Goal: Information Seeking & Learning: Learn about a topic

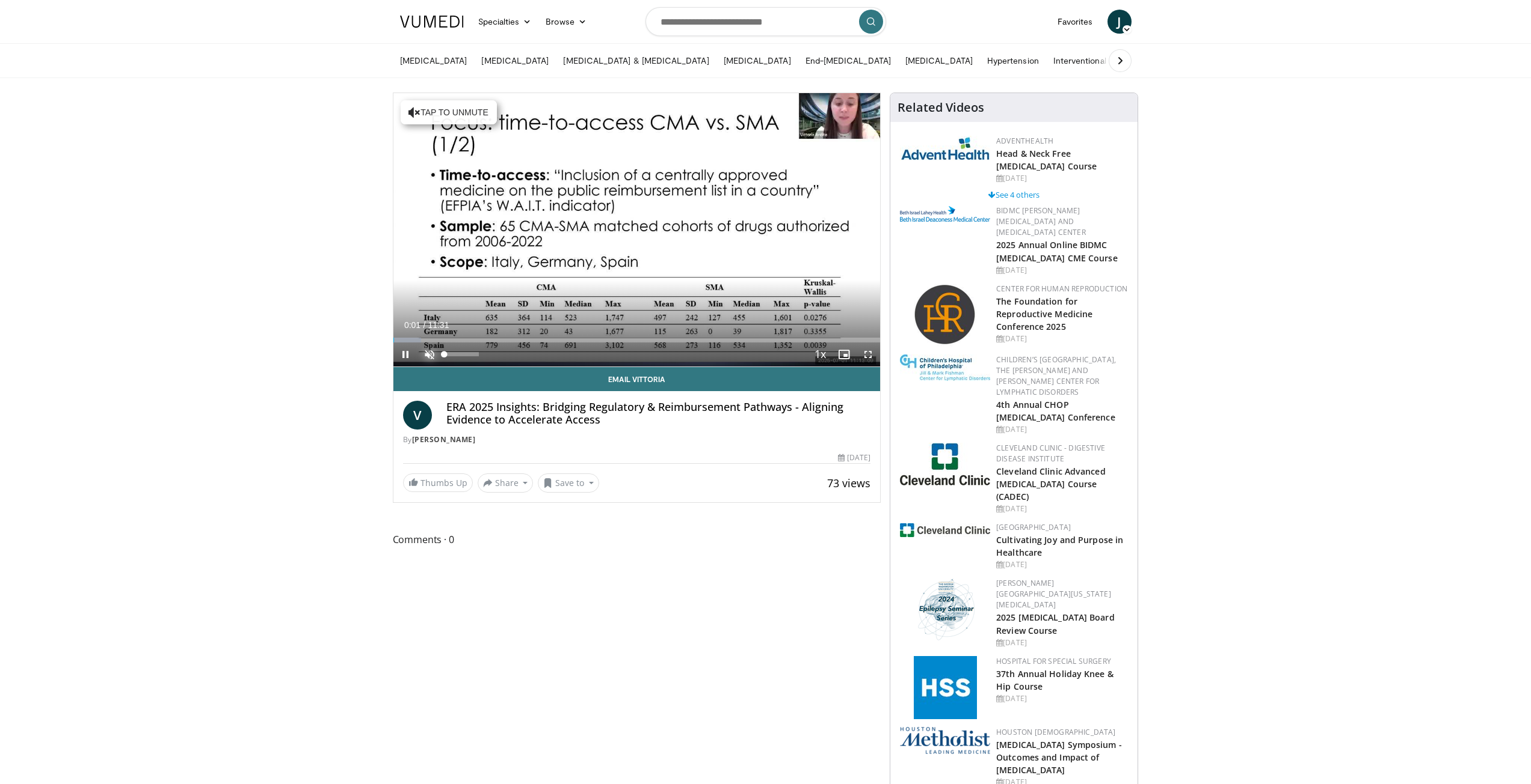
click at [424, 350] on span "Video Player" at bounding box center [430, 355] width 24 height 24
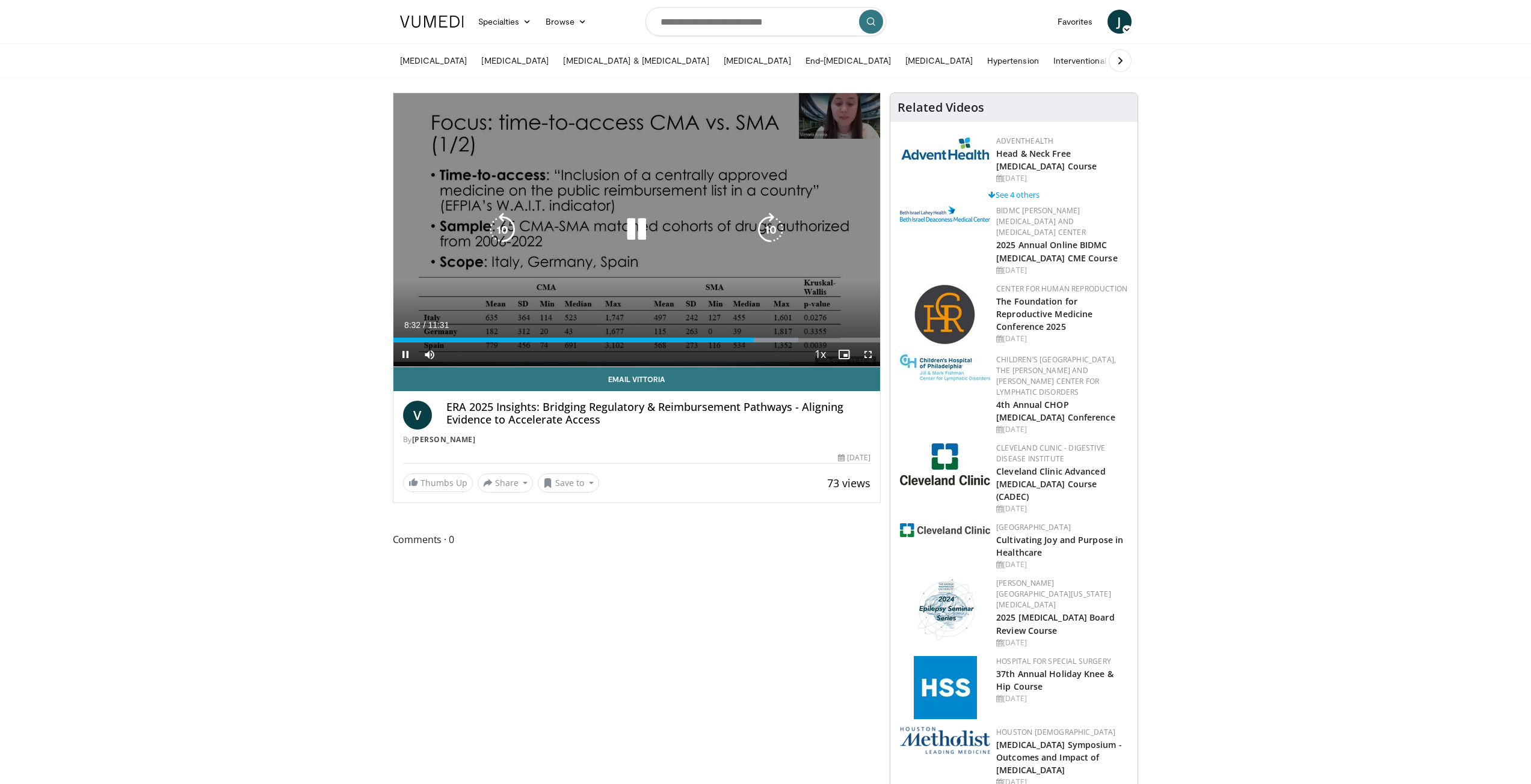
drag, startPoint x: 683, startPoint y: 297, endPoint x: 427, endPoint y: 164, distance: 288.5
click at [449, 188] on div "10 seconds Tap to unmute" at bounding box center [637, 230] width 487 height 274
click at [633, 238] on icon "Video Player" at bounding box center [635, 229] width 34 height 34
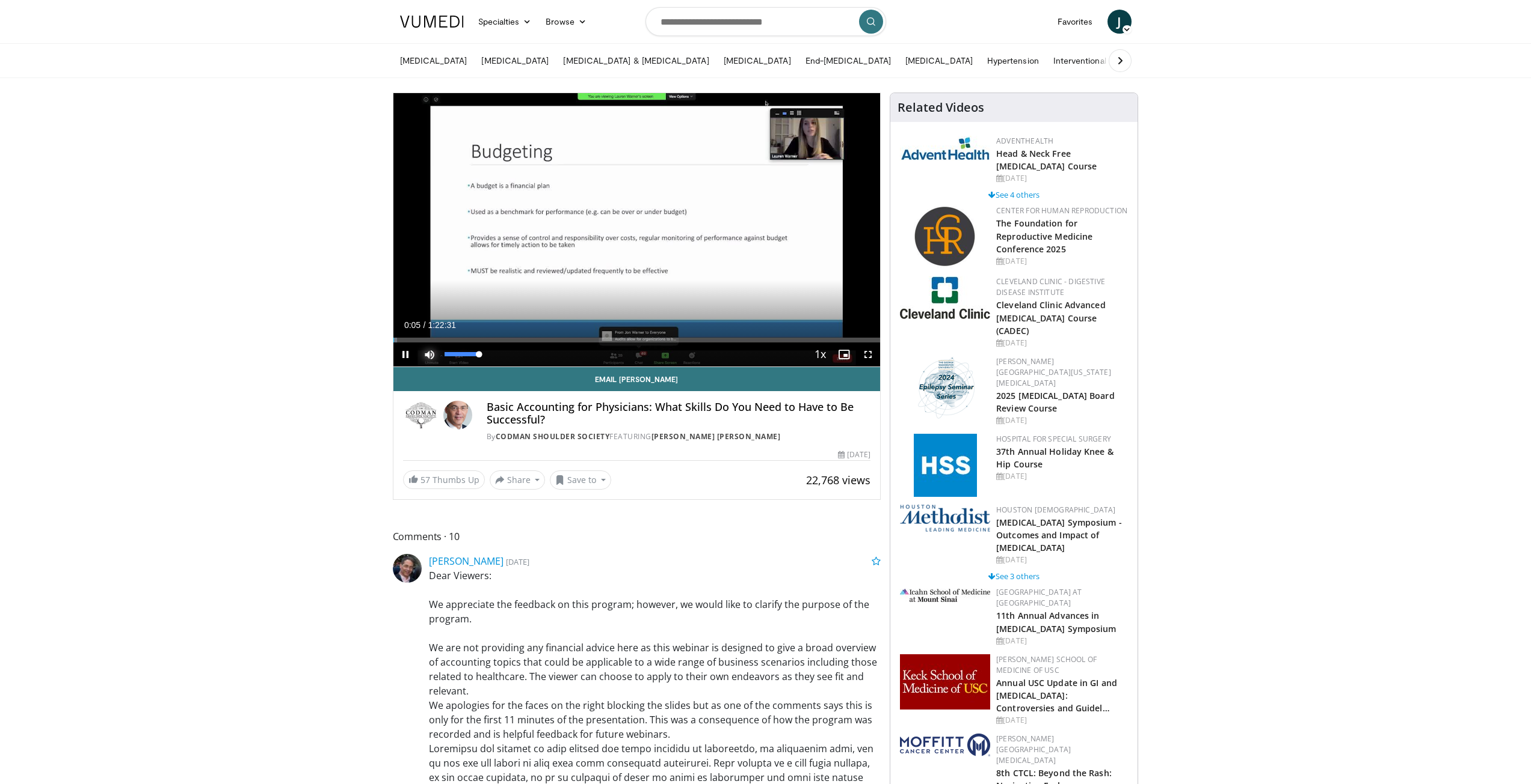
click at [431, 352] on span "Video Player" at bounding box center [430, 355] width 24 height 24
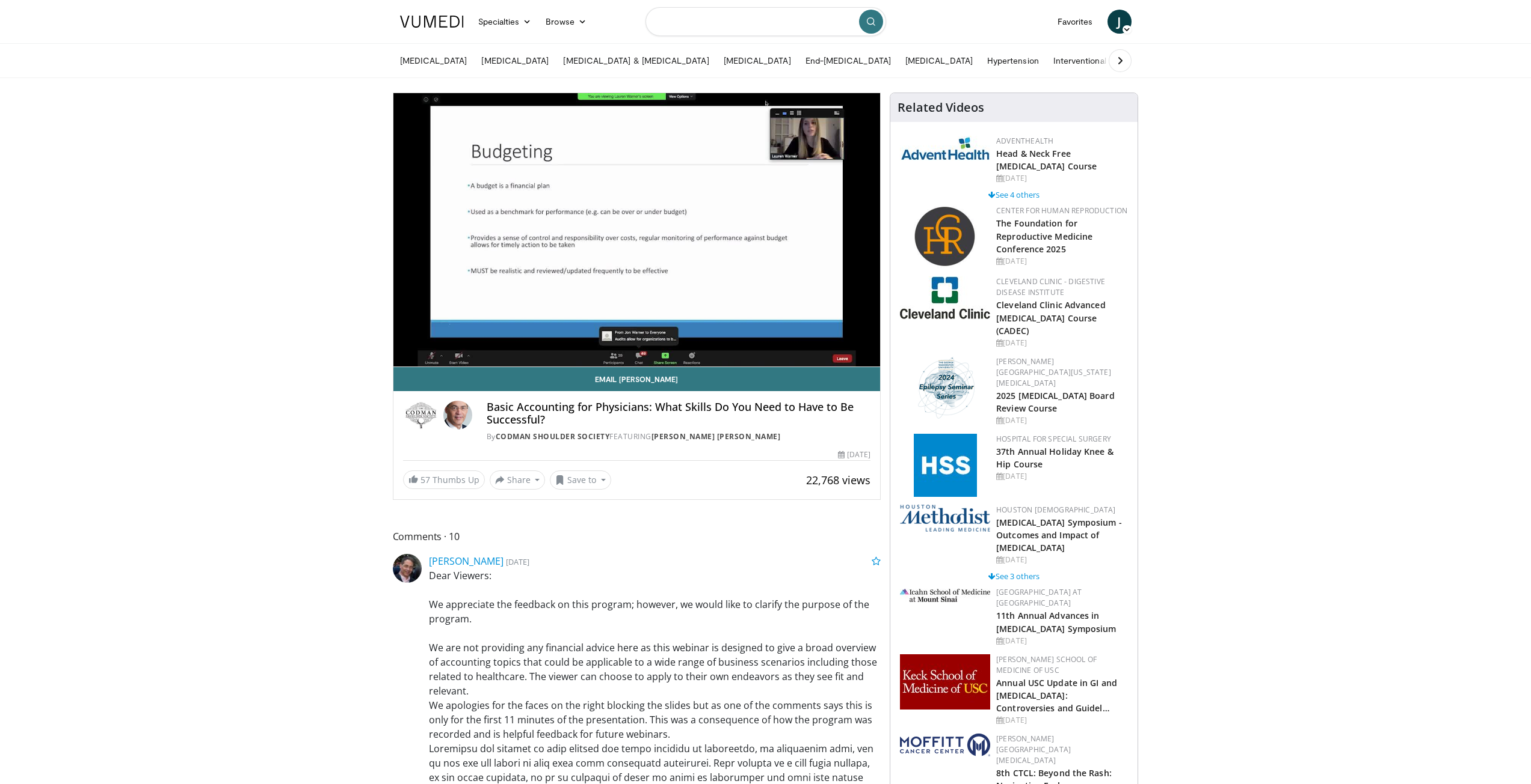
click at [701, 19] on input "Search topics, interventions" at bounding box center [765, 22] width 240 height 29
type input "***"
click at [871, 17] on icon "submit" at bounding box center [871, 22] width 9 height 9
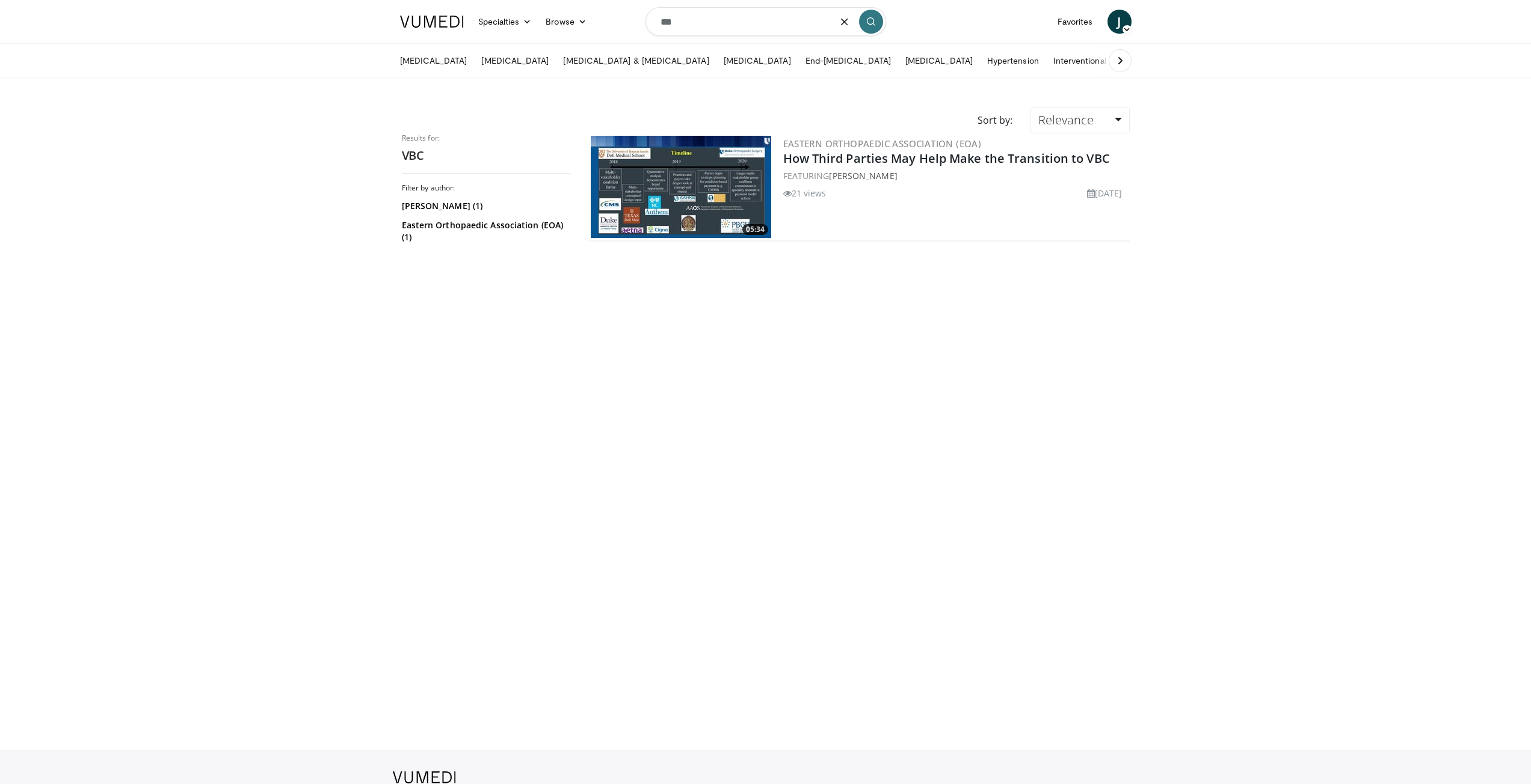
drag, startPoint x: 685, startPoint y: 19, endPoint x: 604, endPoint y: 19, distance: 81.0
click at [604, 19] on nav "Specialties Adult & Family Medicine Allergy, Asthma, Immunology Anesthesiology …" at bounding box center [766, 22] width 746 height 43
type input "*"
type input "**********"
click at [851, 155] on link "How Third Parties May Help Make the Transition to VBC" at bounding box center [945, 158] width 326 height 16
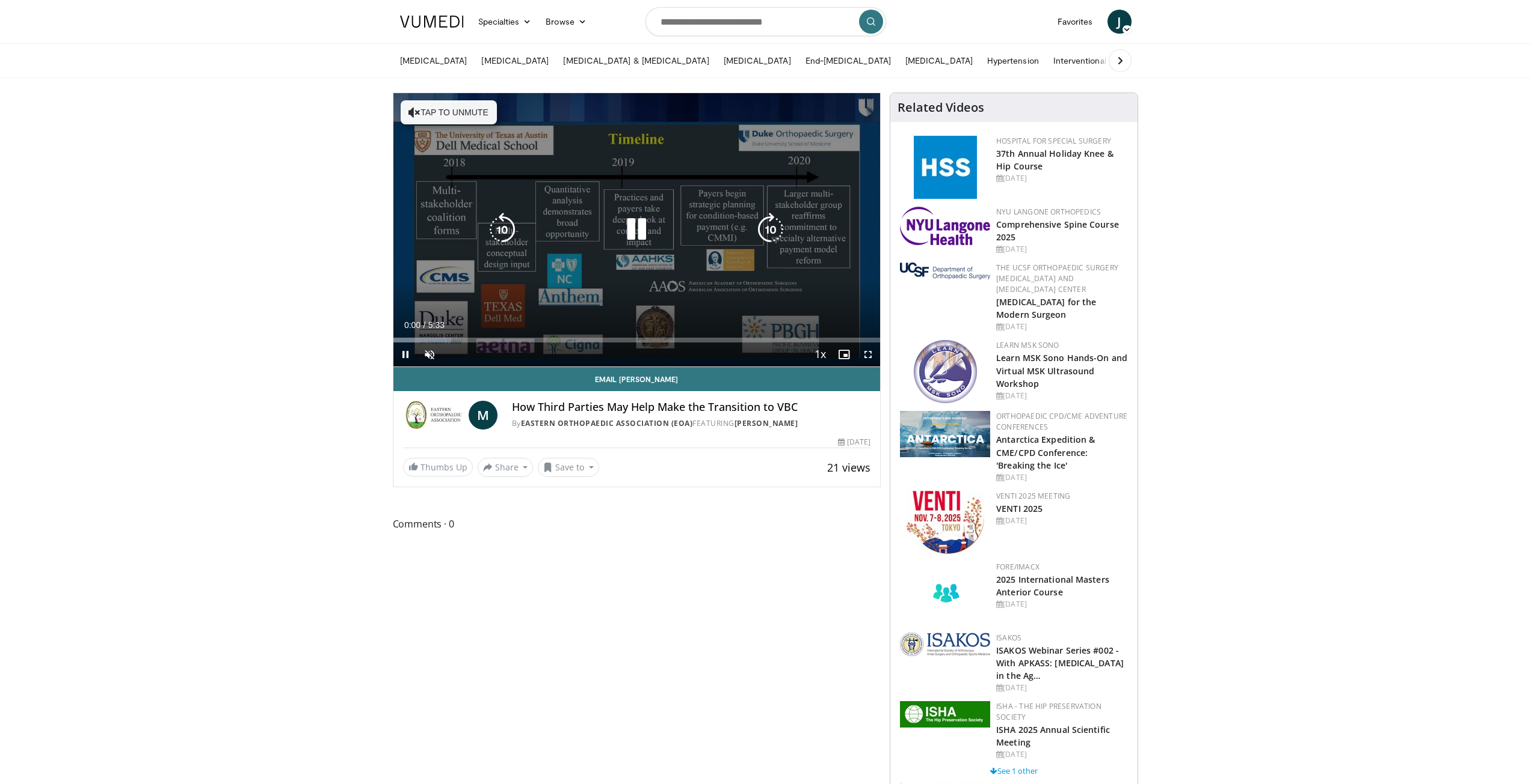
click at [634, 236] on icon "Video Player" at bounding box center [635, 229] width 34 height 34
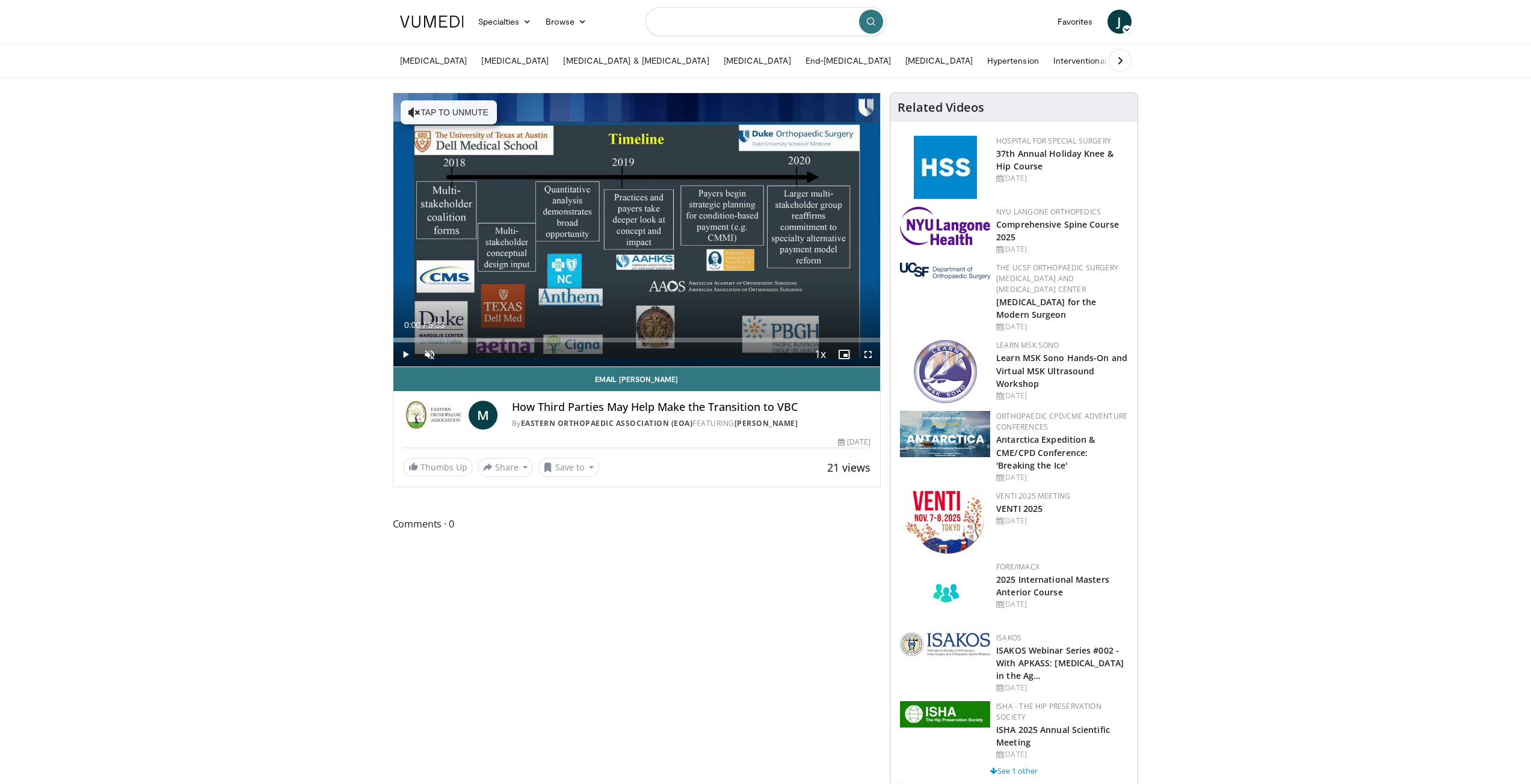
click at [780, 21] on input "Search topics, interventions" at bounding box center [765, 22] width 240 height 29
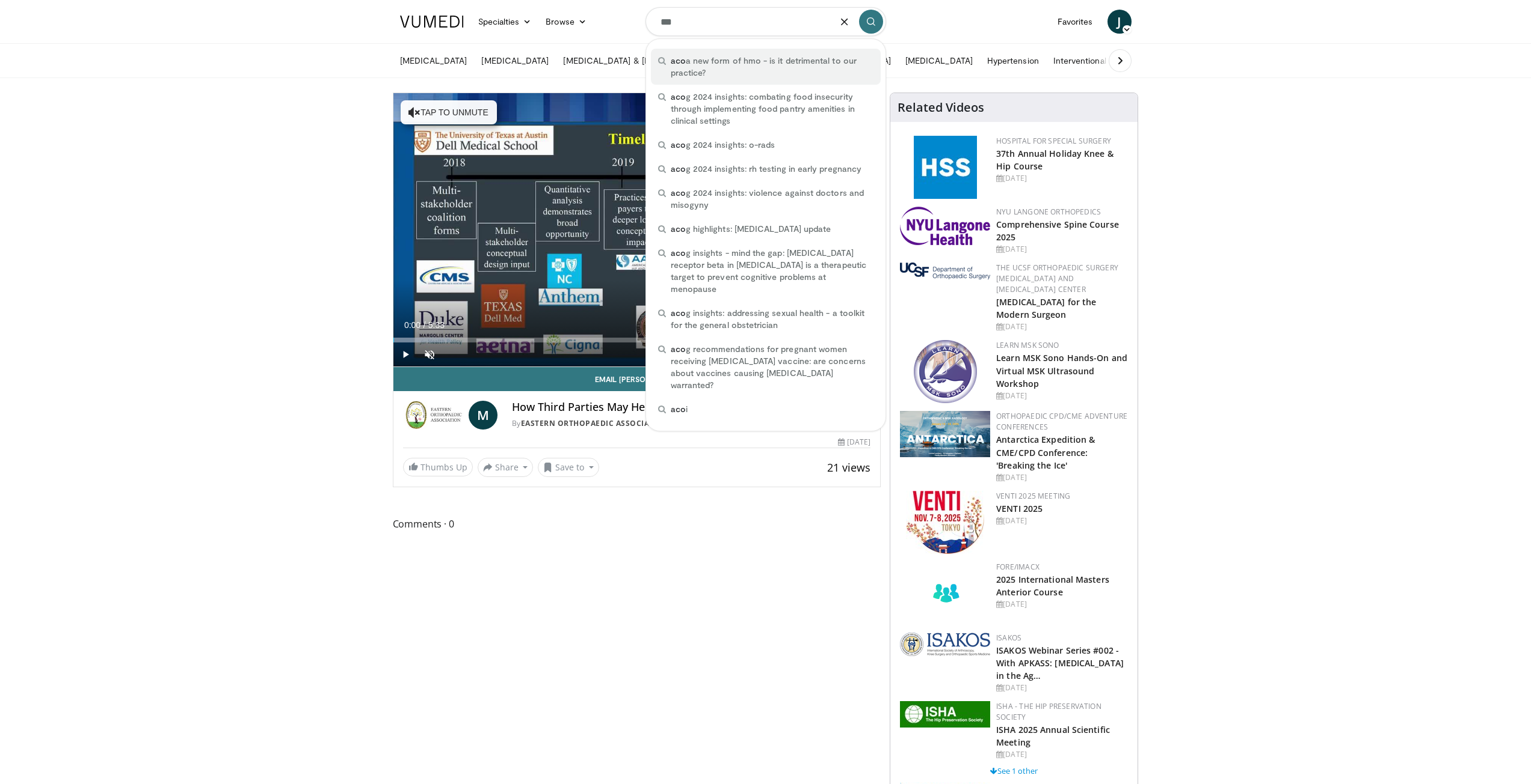
click at [715, 61] on span "aco a new form of hmo - is it detrimental to our practice?" at bounding box center [772, 67] width 202 height 24
type input "**********"
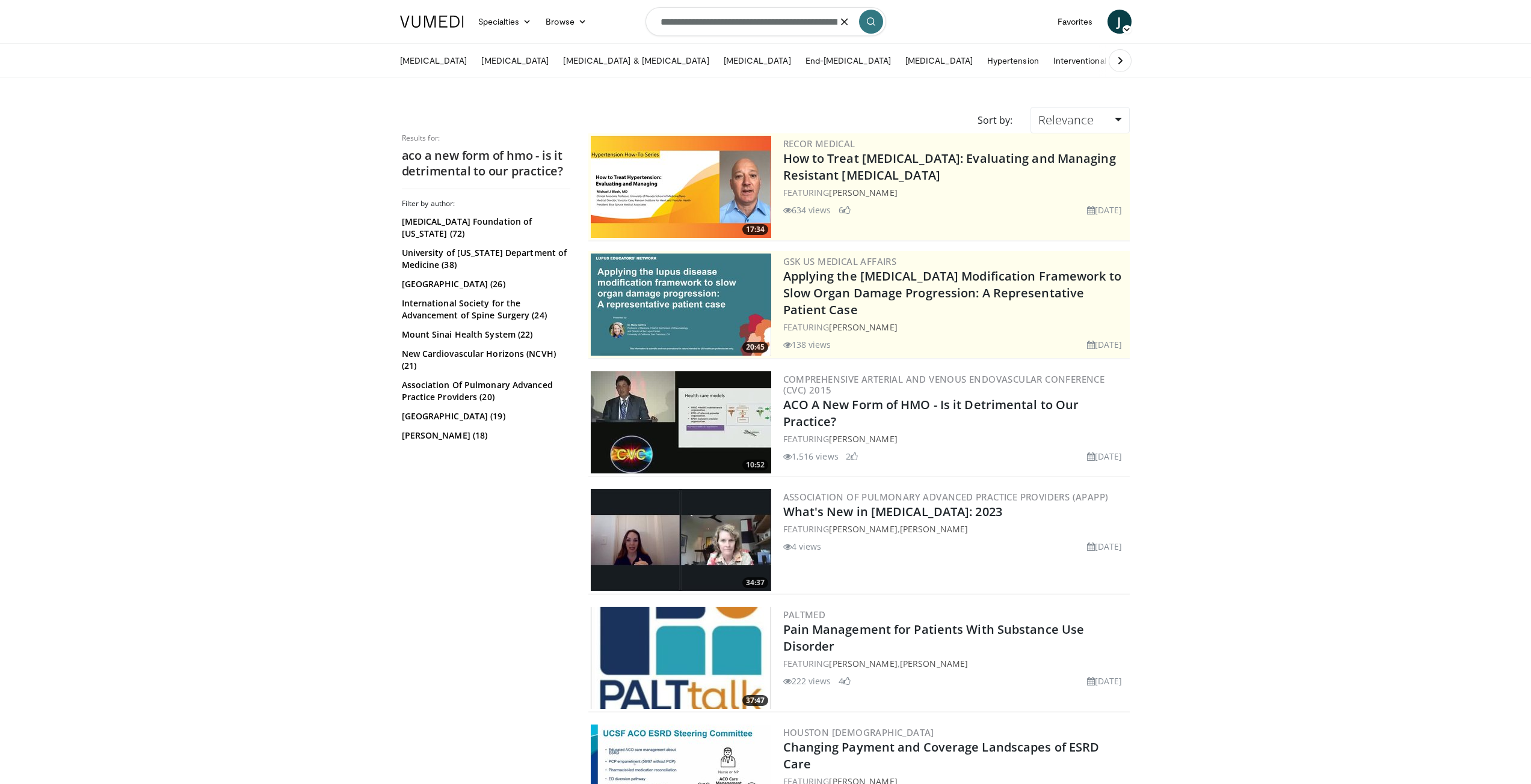
drag, startPoint x: 806, startPoint y: 25, endPoint x: 576, endPoint y: 35, distance: 230.2
click at [576, 35] on nav "Specialties Adult & Family Medicine Allergy, [MEDICAL_DATA], Immunology Anesthe…" at bounding box center [766, 22] width 746 height 43
type input "**********"
click at [871, 21] on icon "submit" at bounding box center [871, 22] width 9 height 9
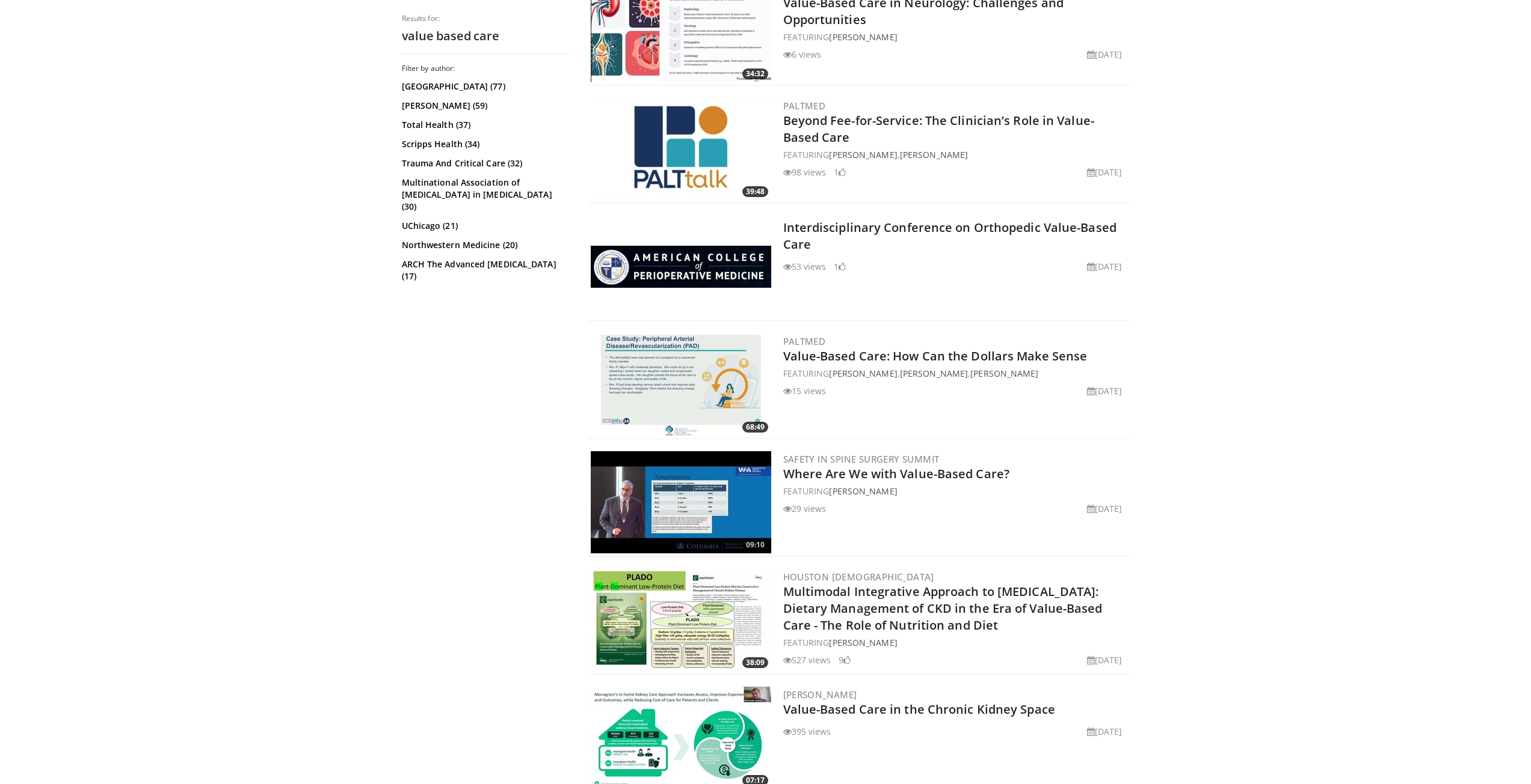
scroll to position [541, 0]
